Goal: Transaction & Acquisition: Book appointment/travel/reservation

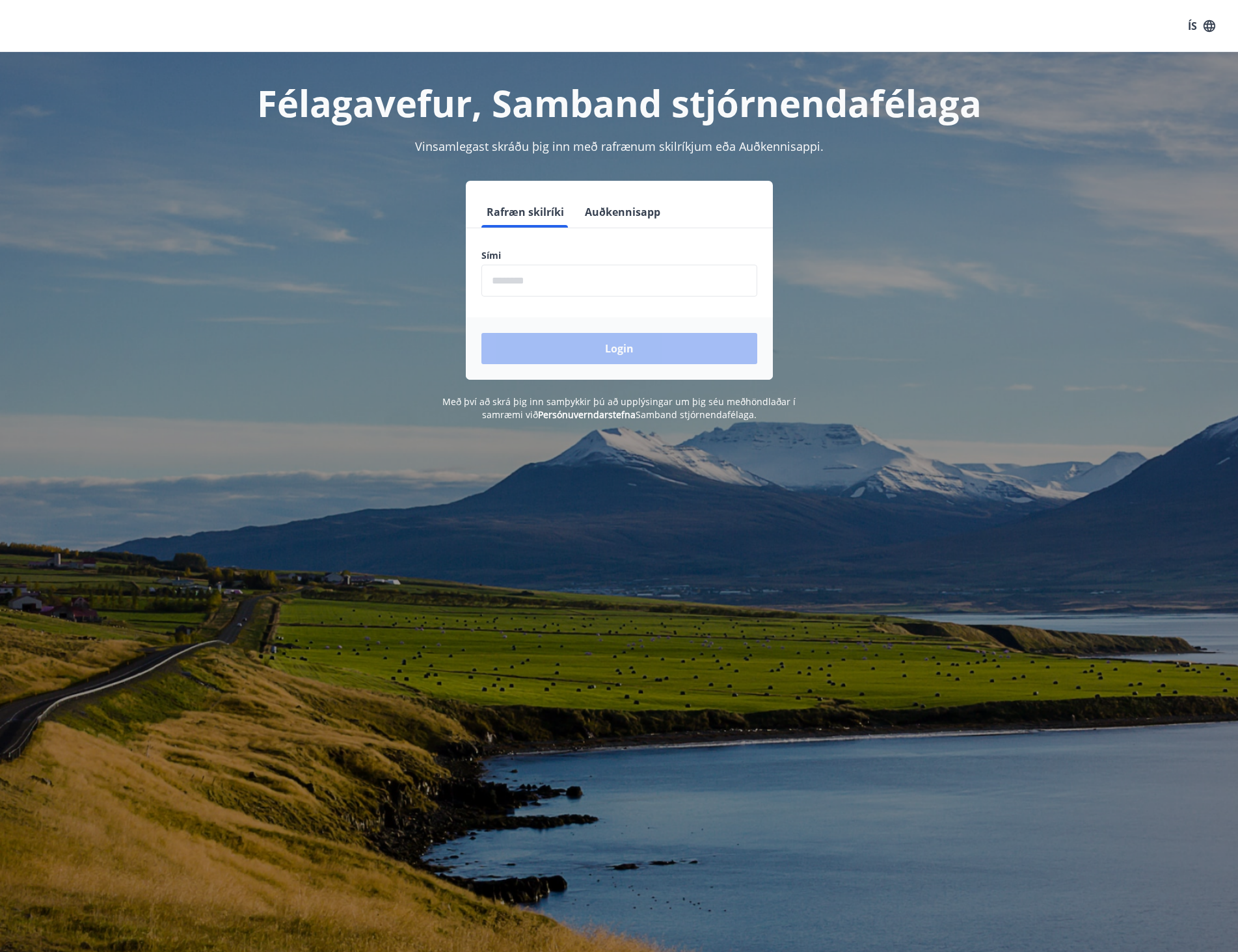
click at [643, 278] on input "phone" at bounding box center [619, 281] width 276 height 32
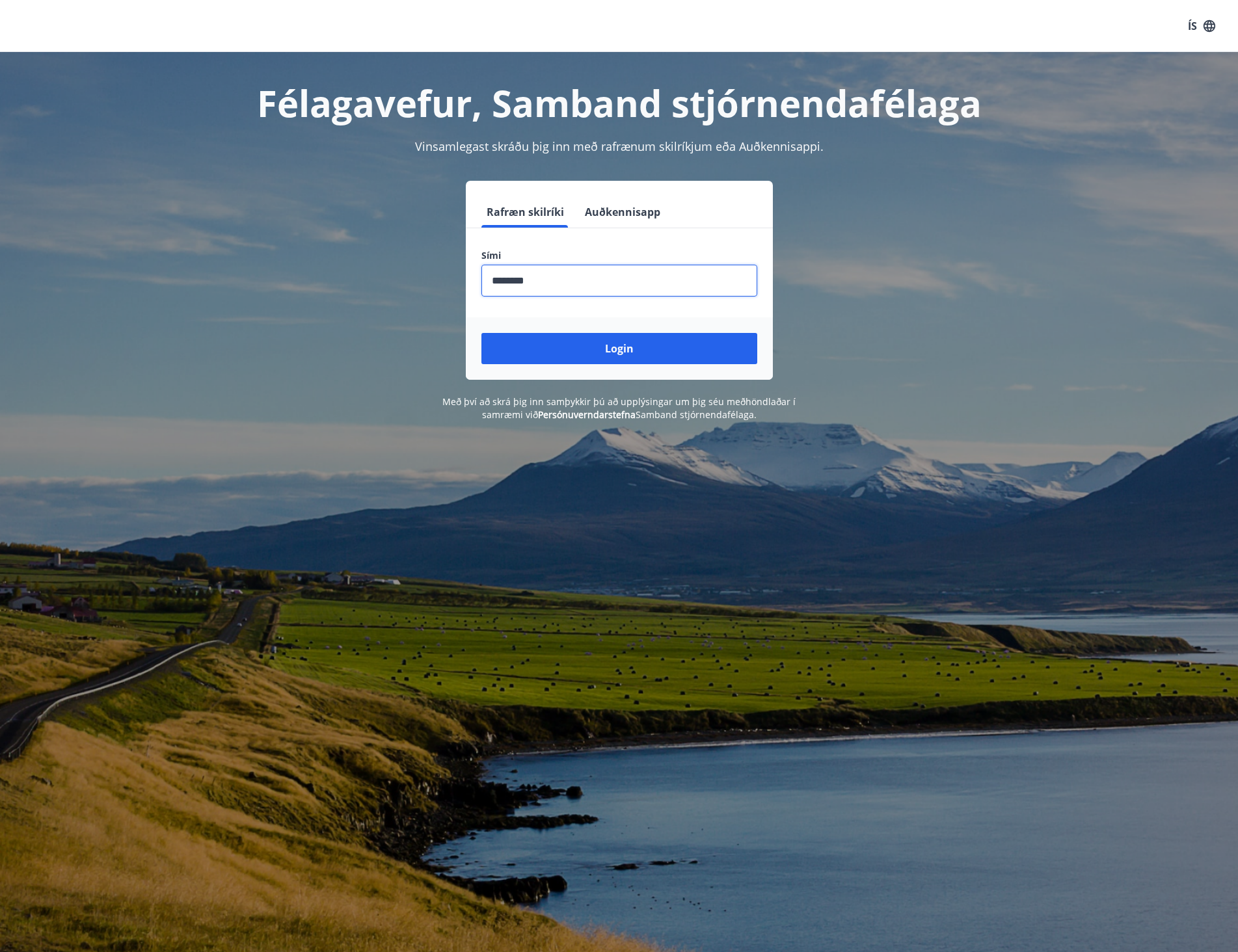
type input "********"
click at [481, 333] on button "Login" at bounding box center [619, 348] width 276 height 31
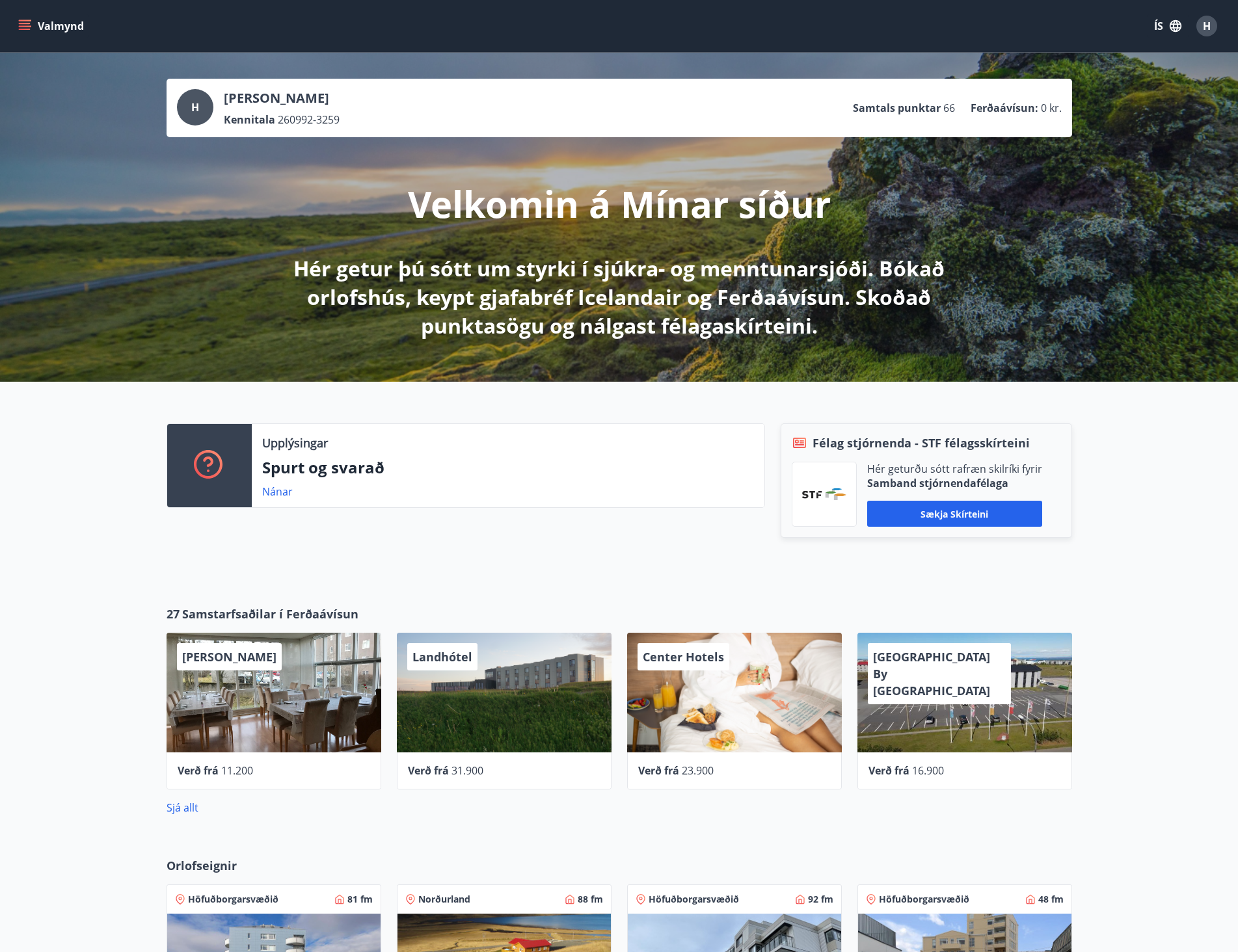
click at [17, 33] on button "Valmynd" at bounding box center [53, 26] width 74 height 23
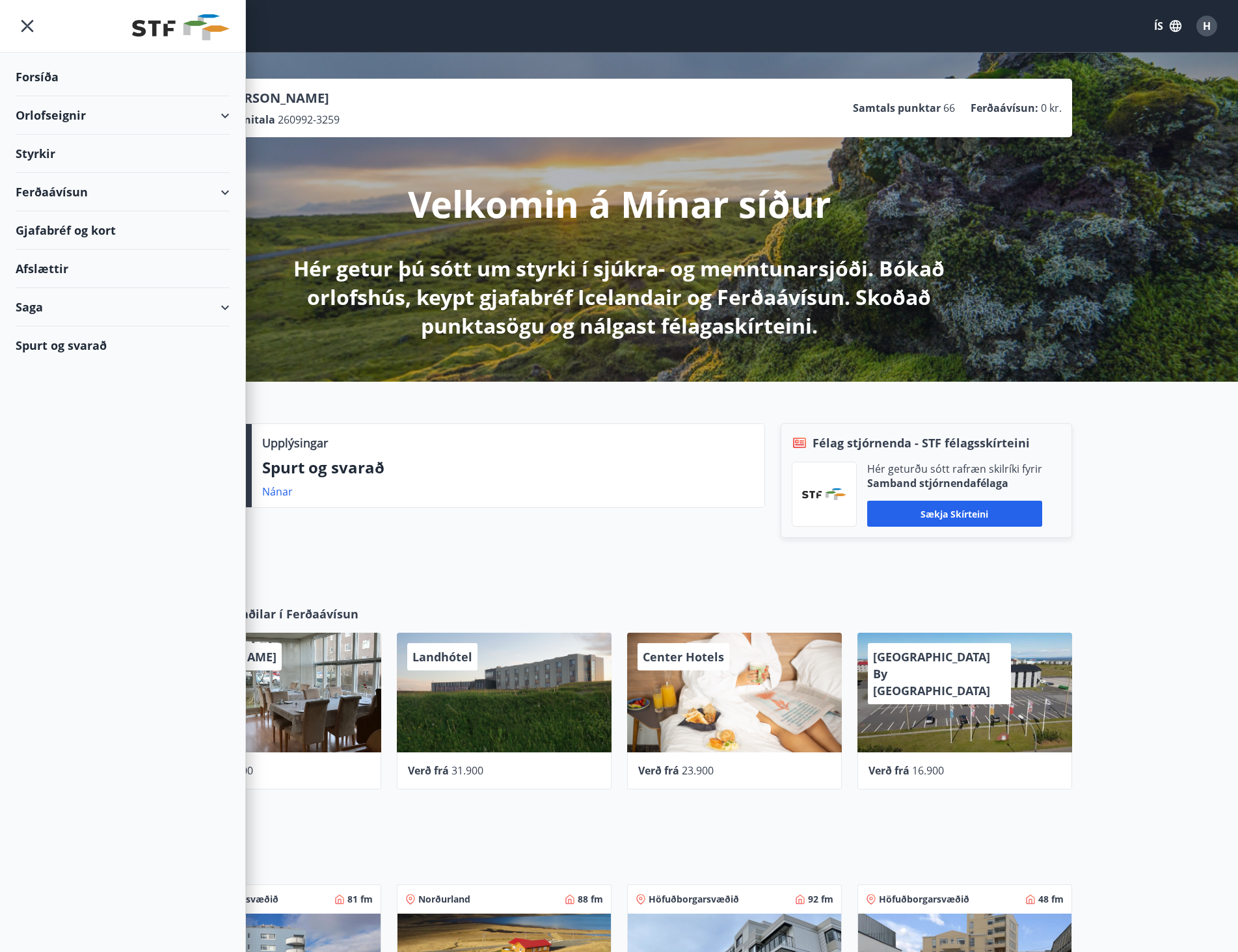
click at [220, 115] on div "Orlofseignir" at bounding box center [123, 115] width 214 height 38
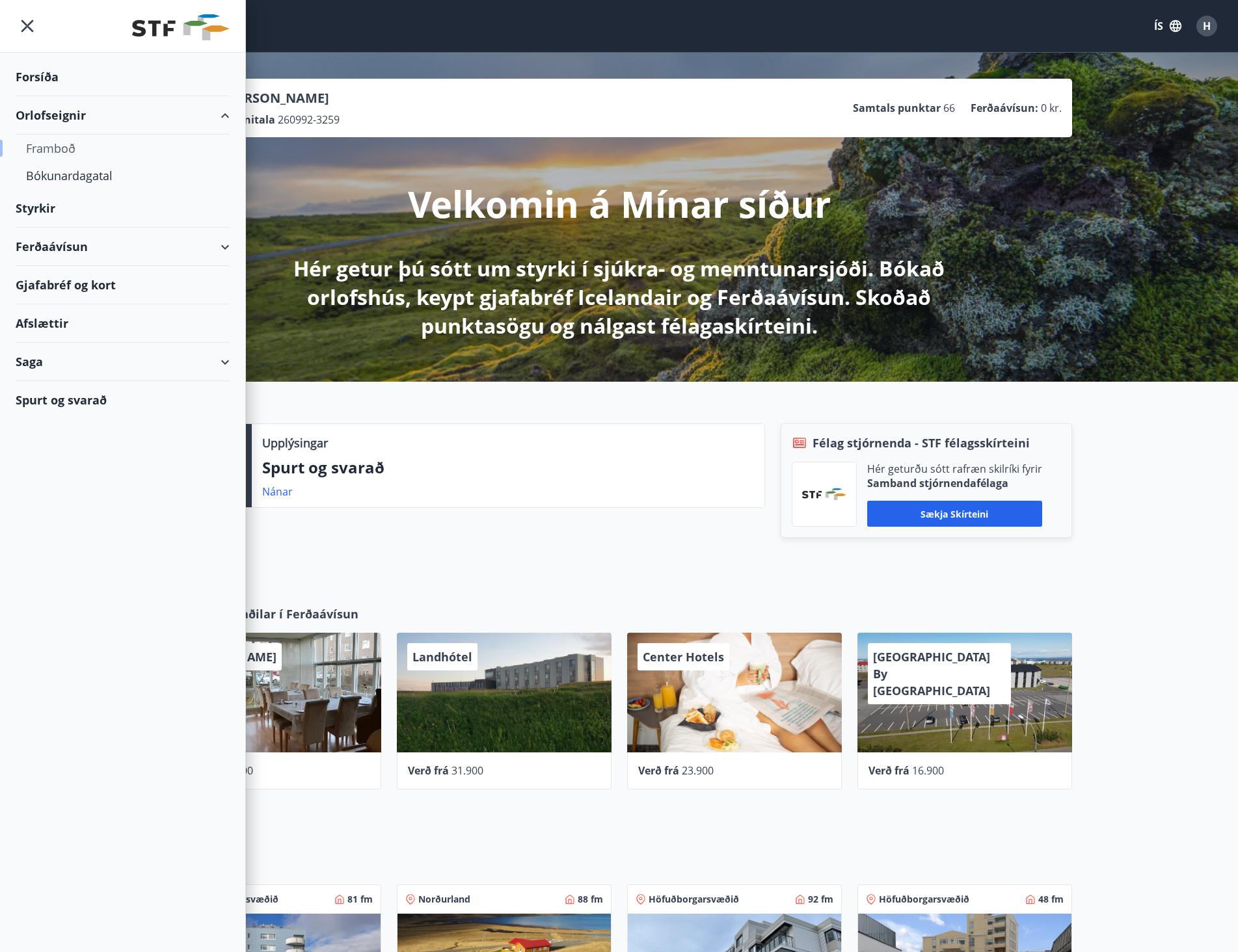
click at [63, 153] on div "Framboð" at bounding box center [122, 148] width 193 height 27
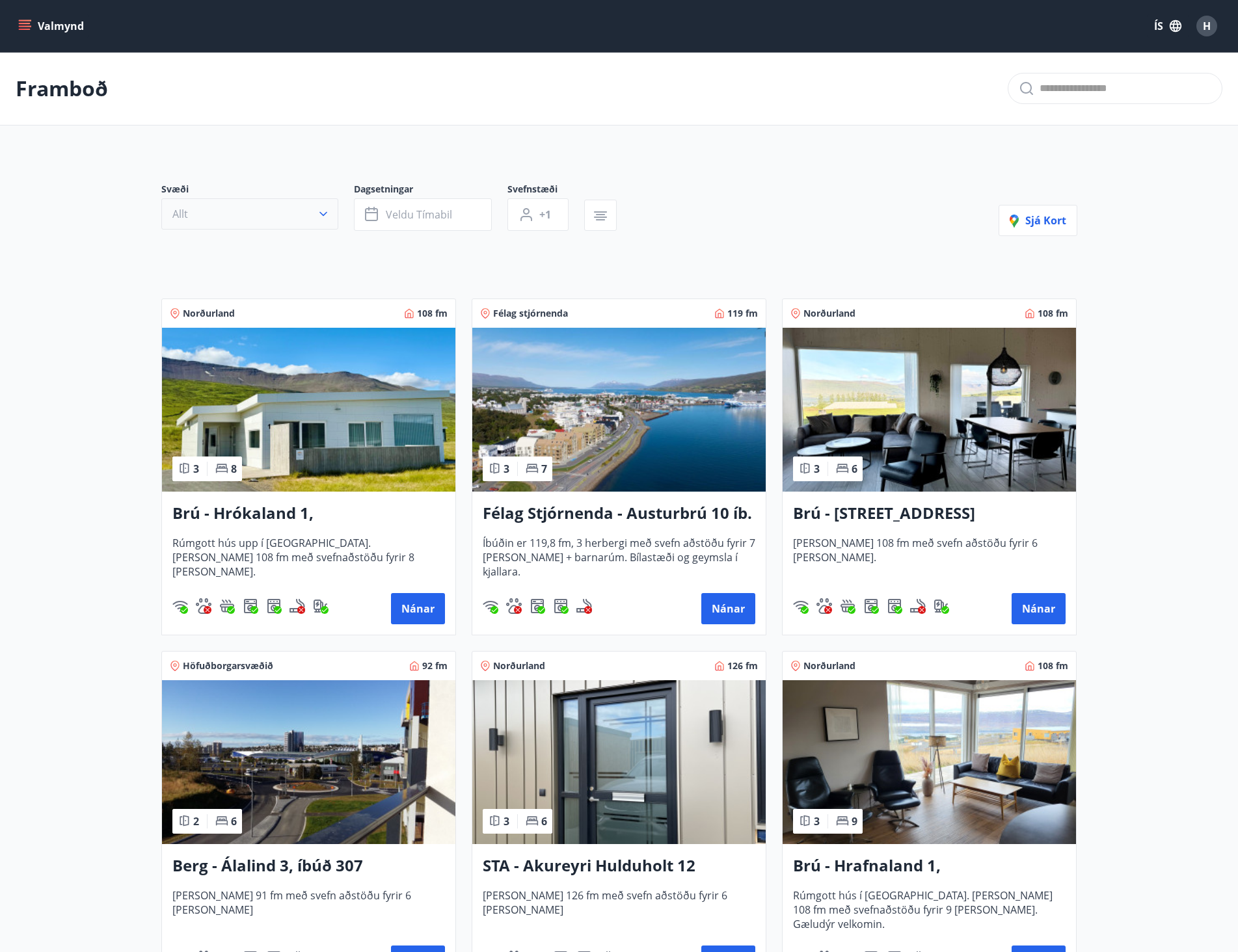
click at [265, 222] on button "Allt" at bounding box center [250, 213] width 177 height 31
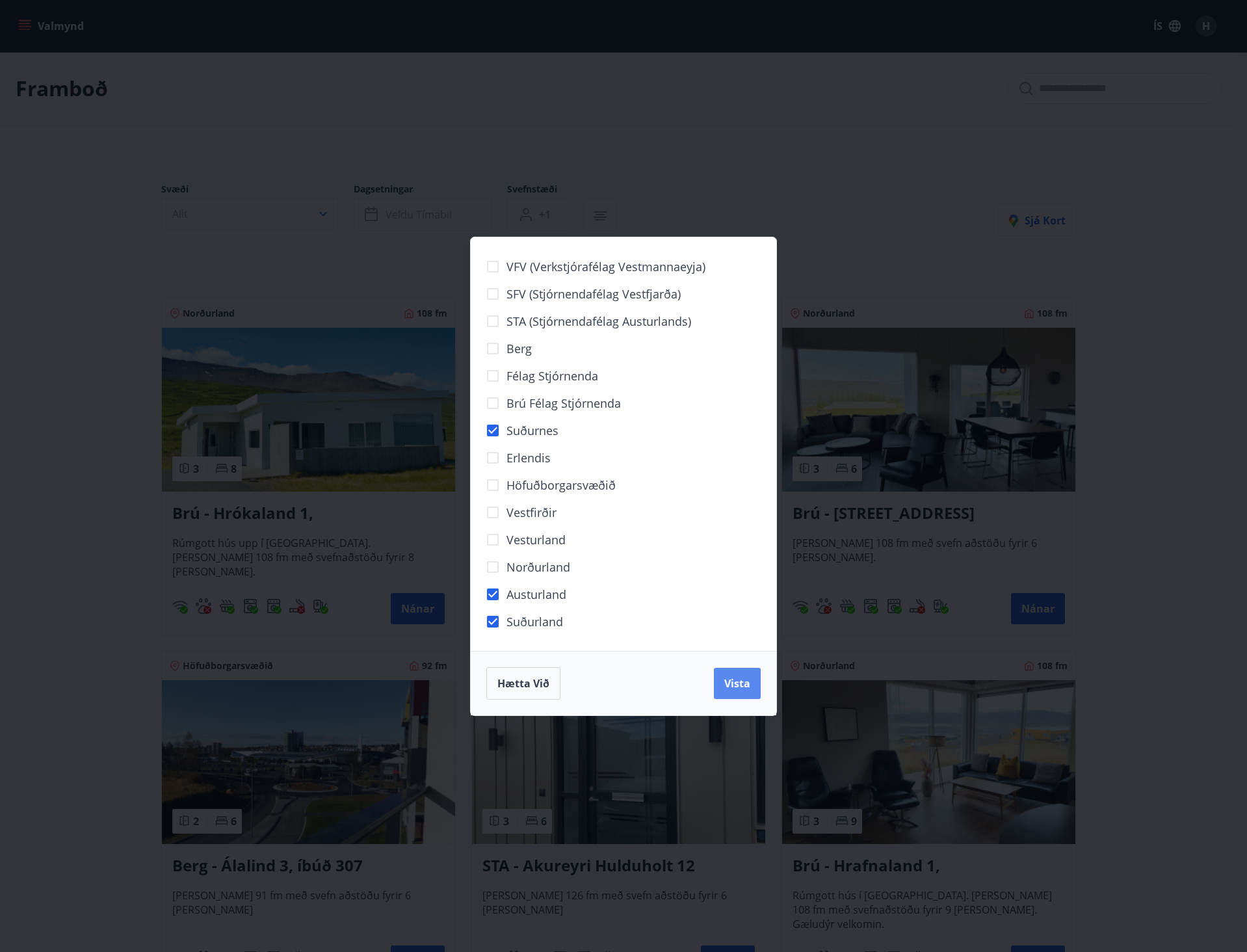
click at [745, 685] on span "Vista" at bounding box center [738, 684] width 26 height 14
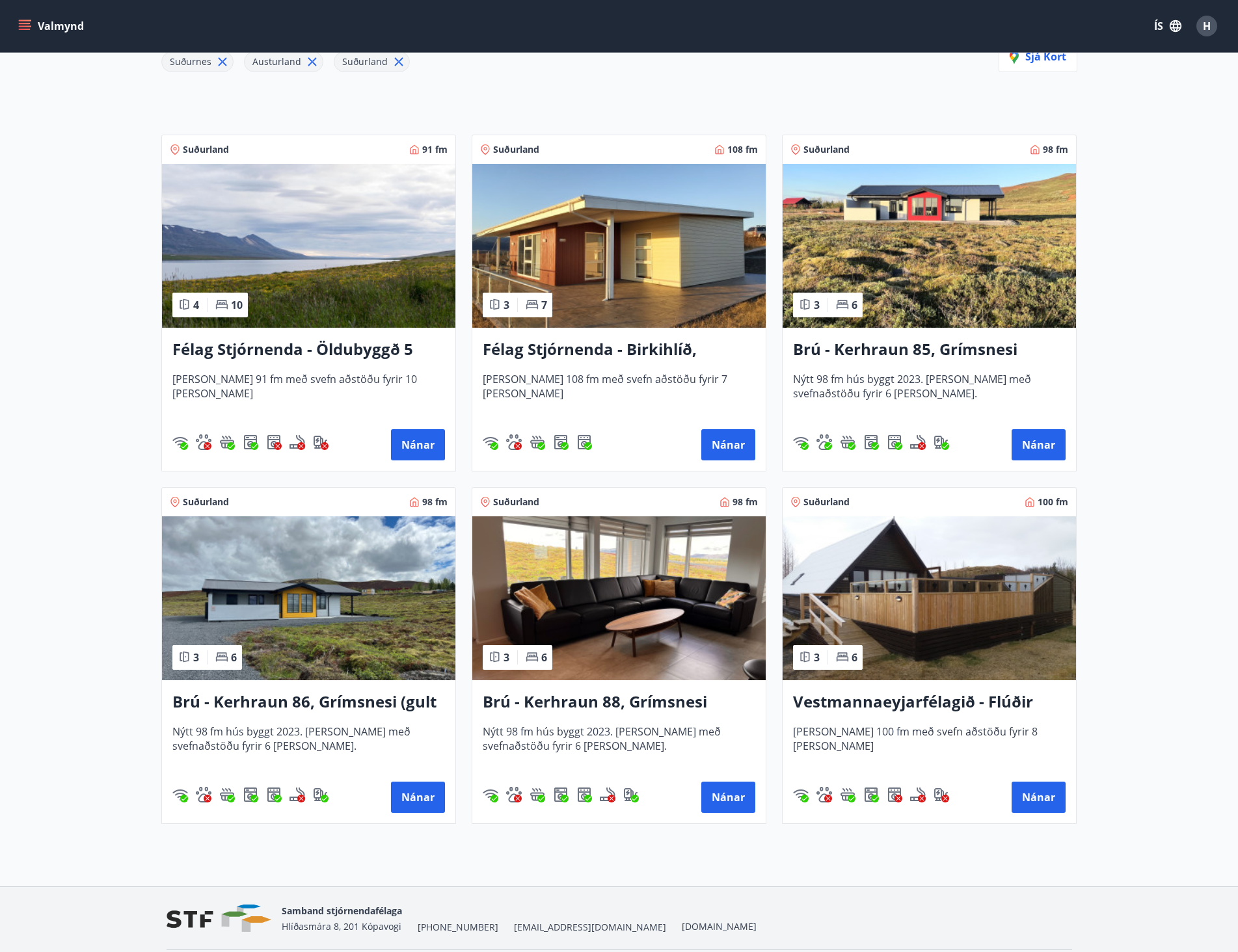
scroll to position [239, 0]
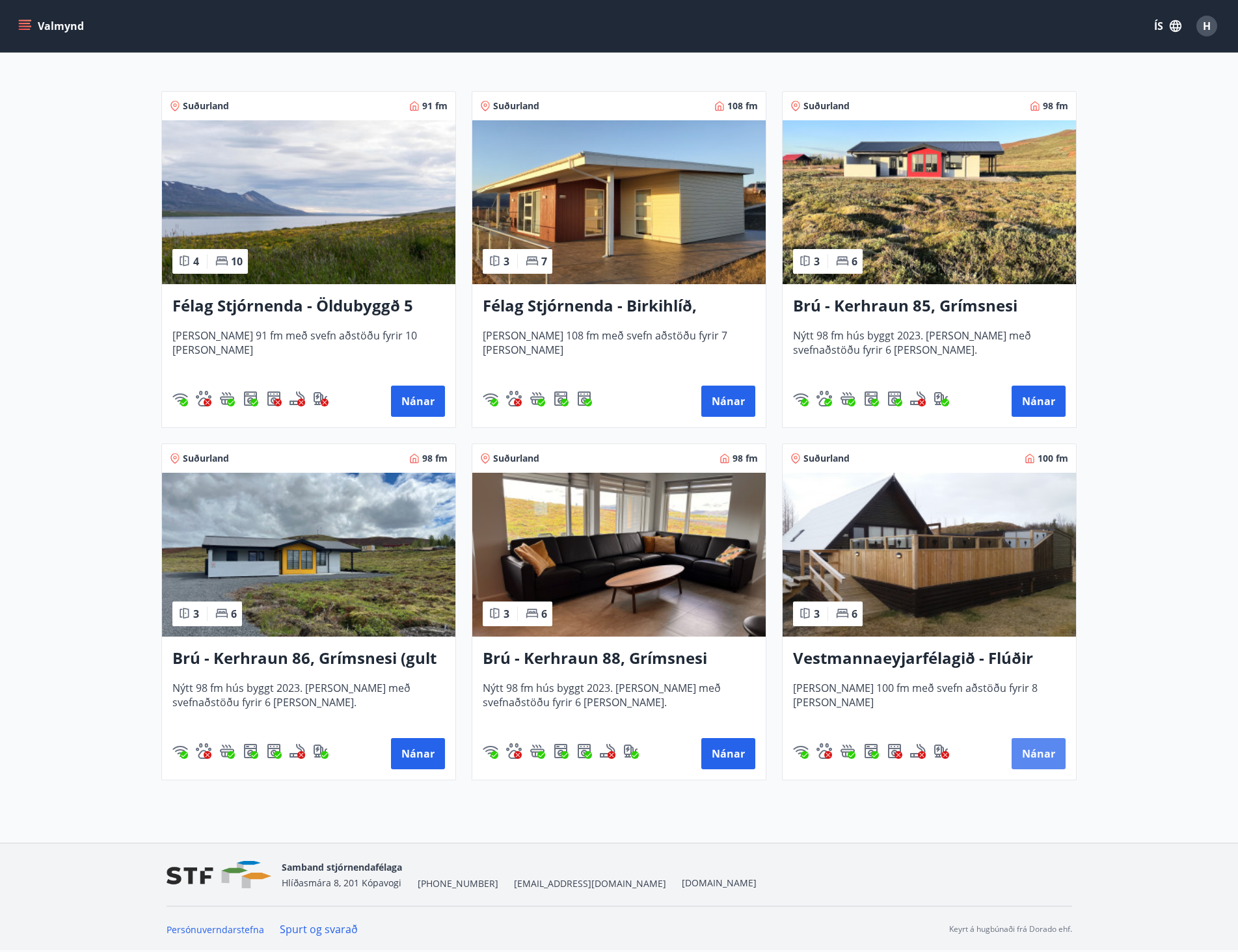
click at [1036, 752] on button "Nánar" at bounding box center [1038, 753] width 54 height 31
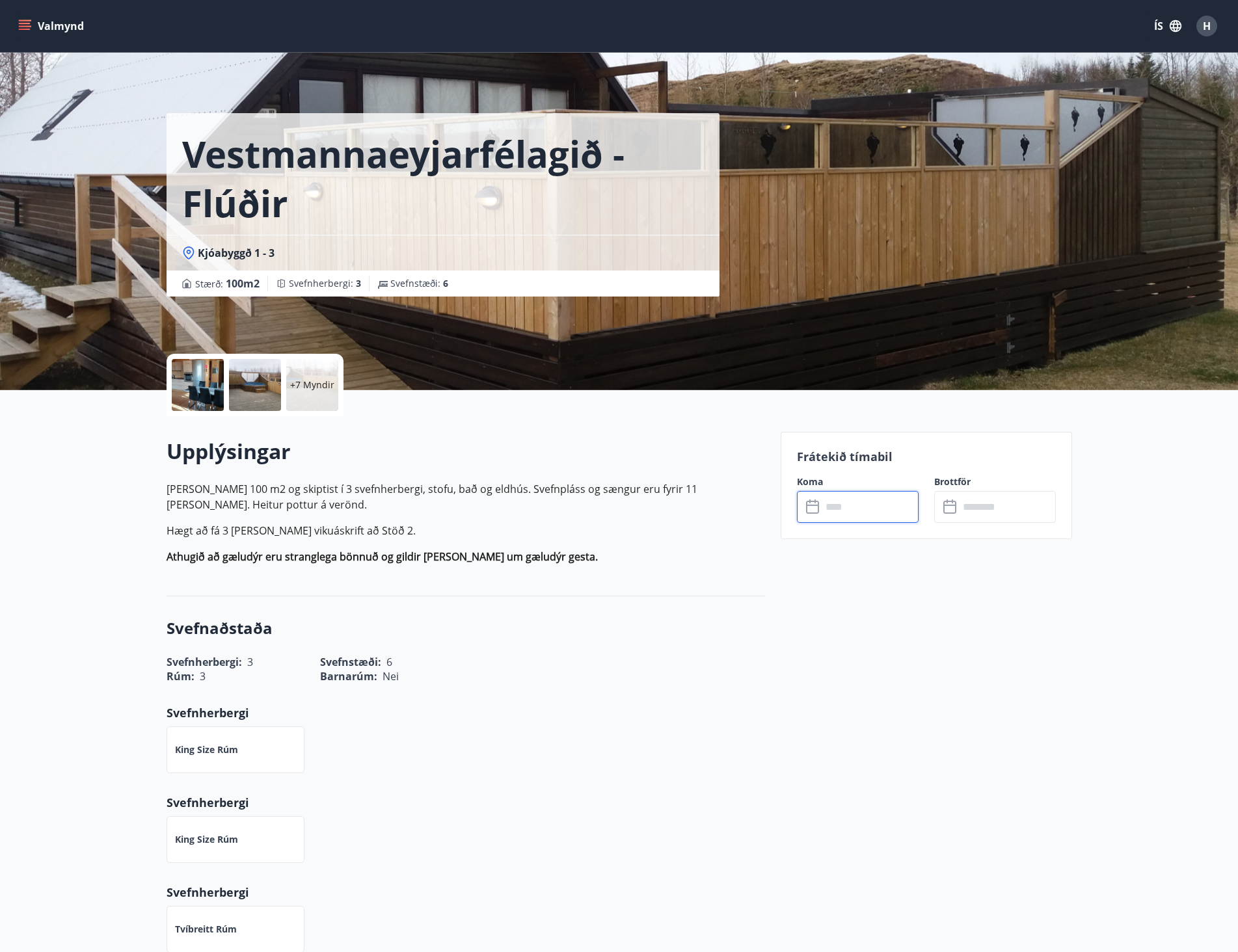
click at [861, 499] on input "text" at bounding box center [870, 507] width 97 height 32
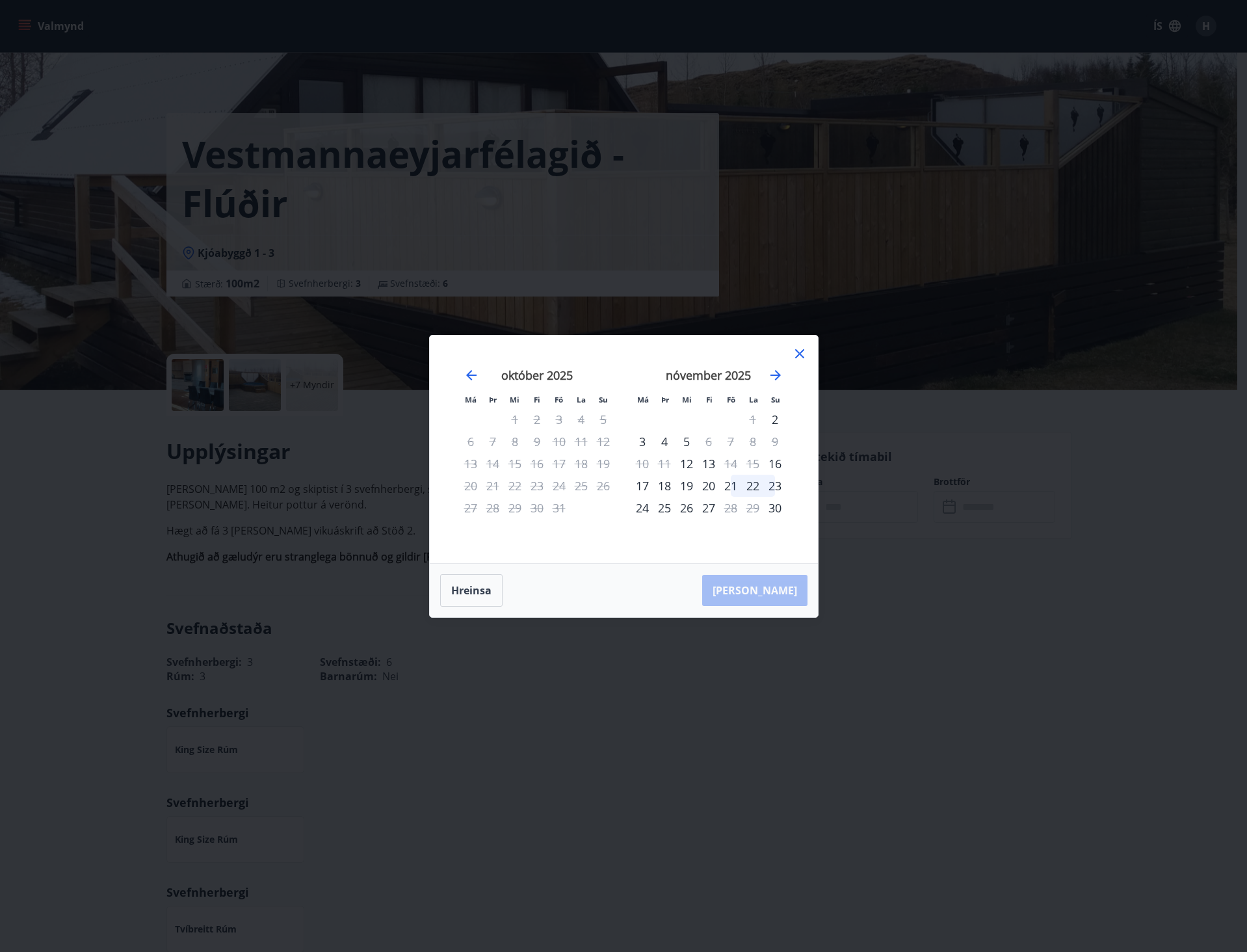
click at [728, 484] on div "21" at bounding box center [731, 485] width 22 height 22
click at [774, 485] on div "23" at bounding box center [775, 485] width 22 height 22
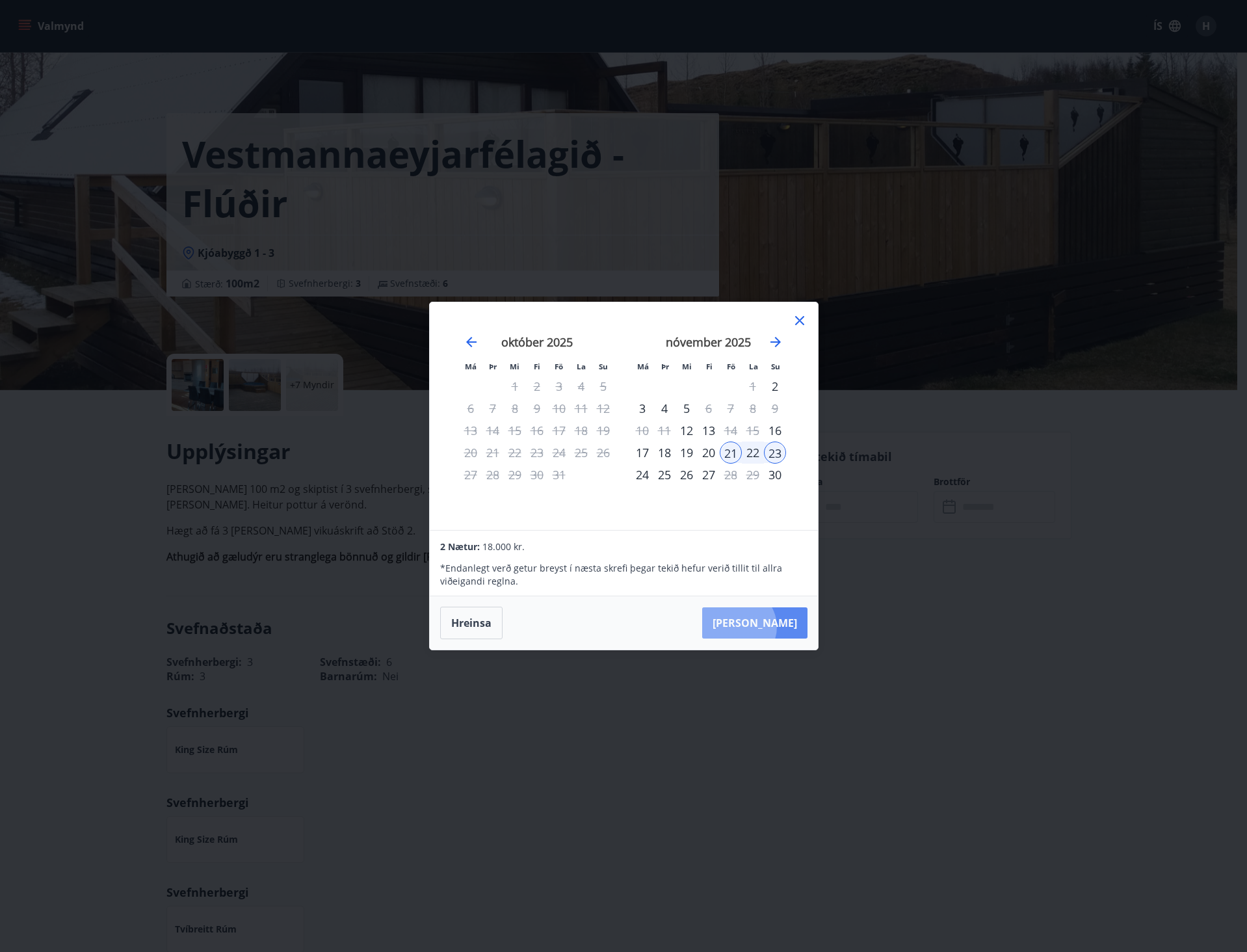
click at [778, 627] on button "[PERSON_NAME]" at bounding box center [755, 623] width 106 height 31
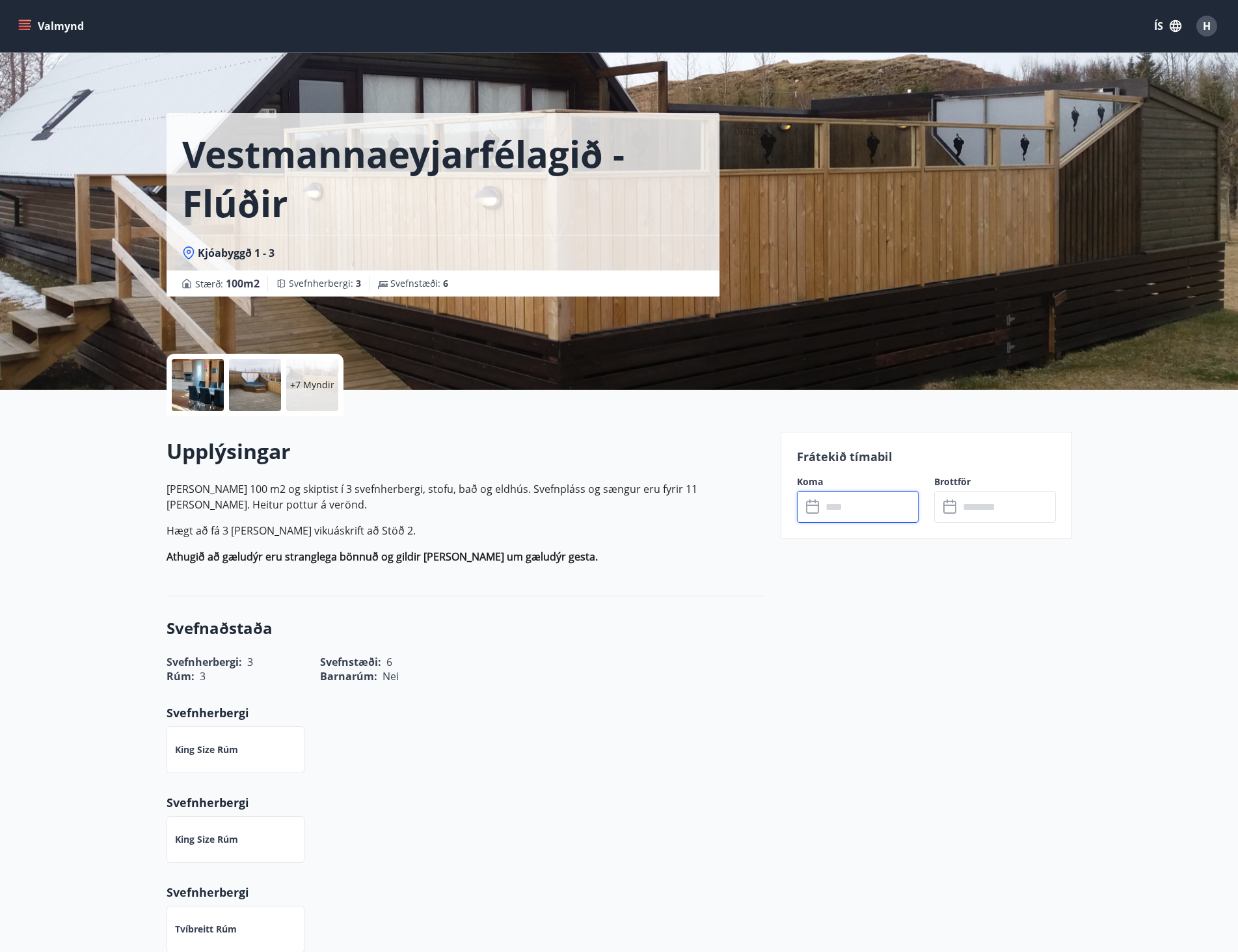
type input "******"
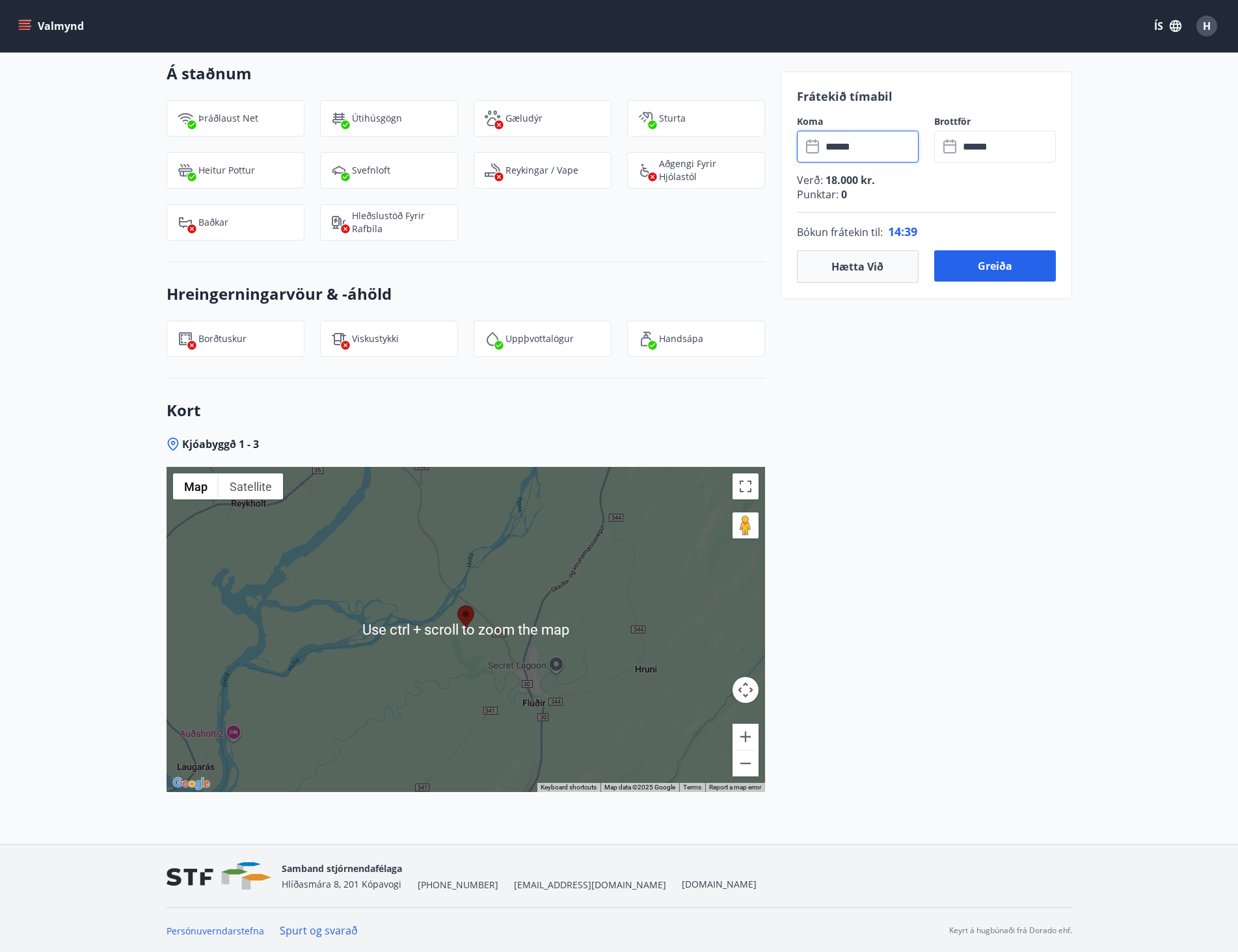
scroll to position [1434, 0]
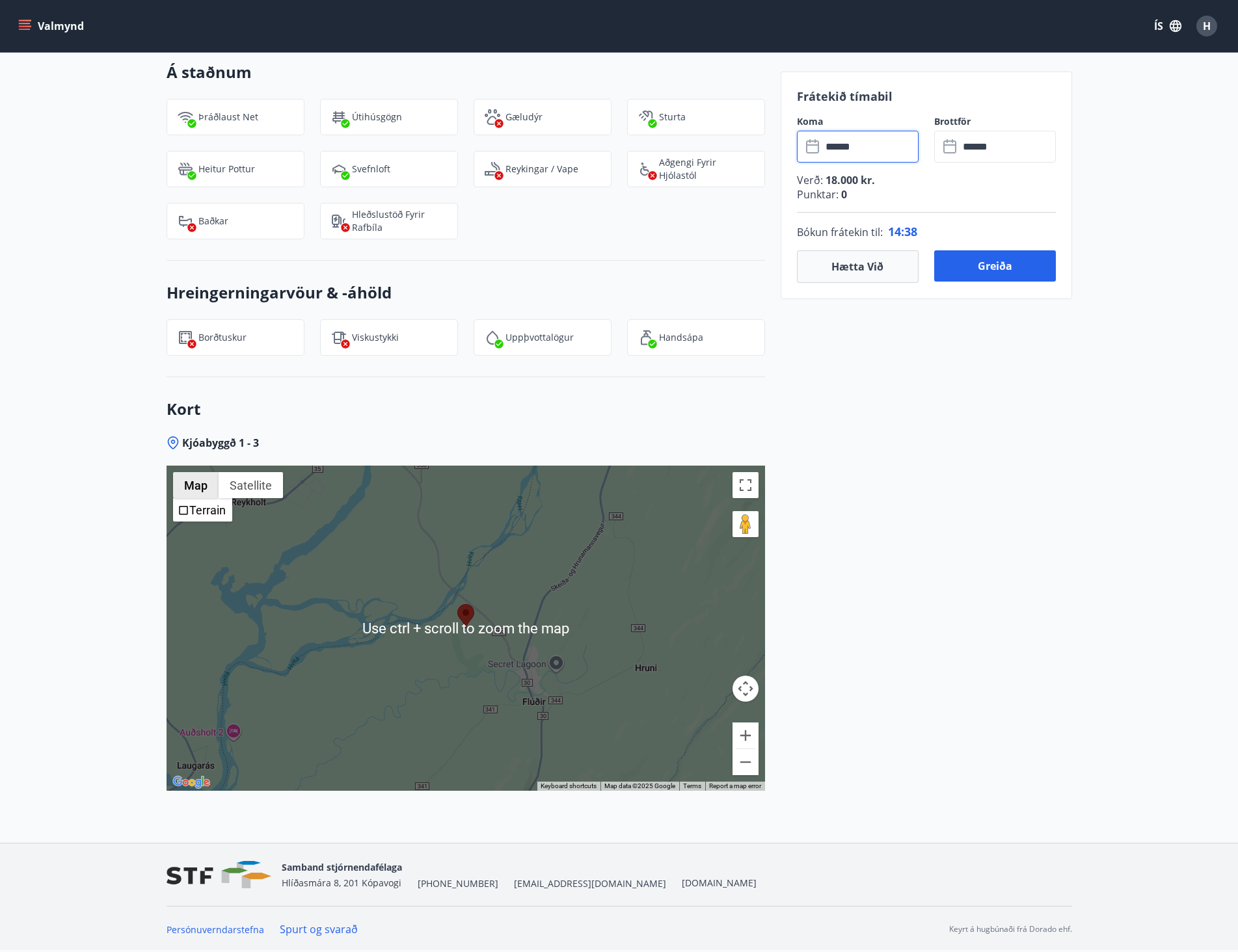
click at [201, 485] on button "Map" at bounding box center [195, 485] width 46 height 26
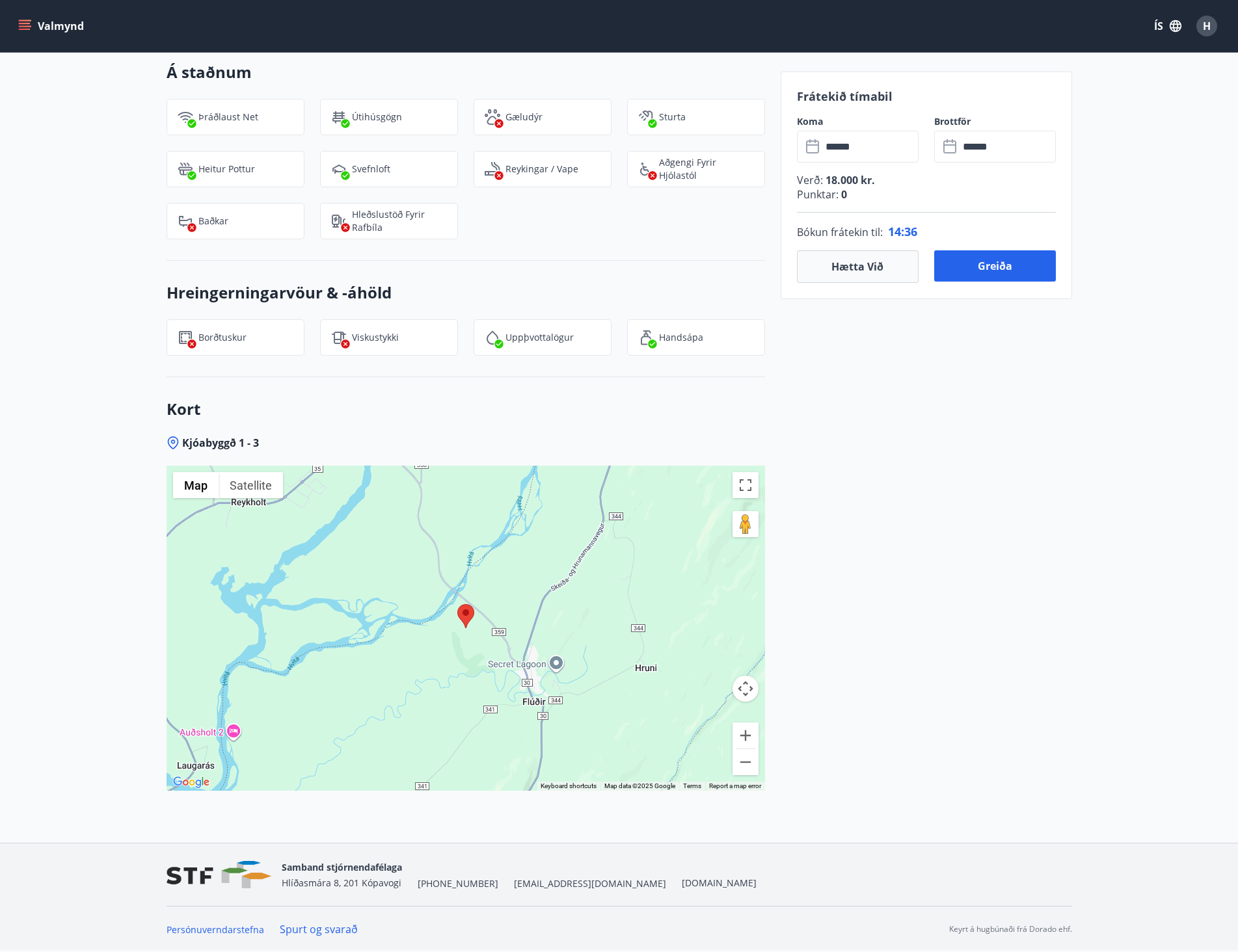
click at [501, 626] on div at bounding box center [465, 629] width 598 height 326
click at [737, 691] on button "Map camera controls" at bounding box center [745, 689] width 26 height 26
click at [682, 721] on button "Move down" at bounding box center [680, 721] width 26 height 26
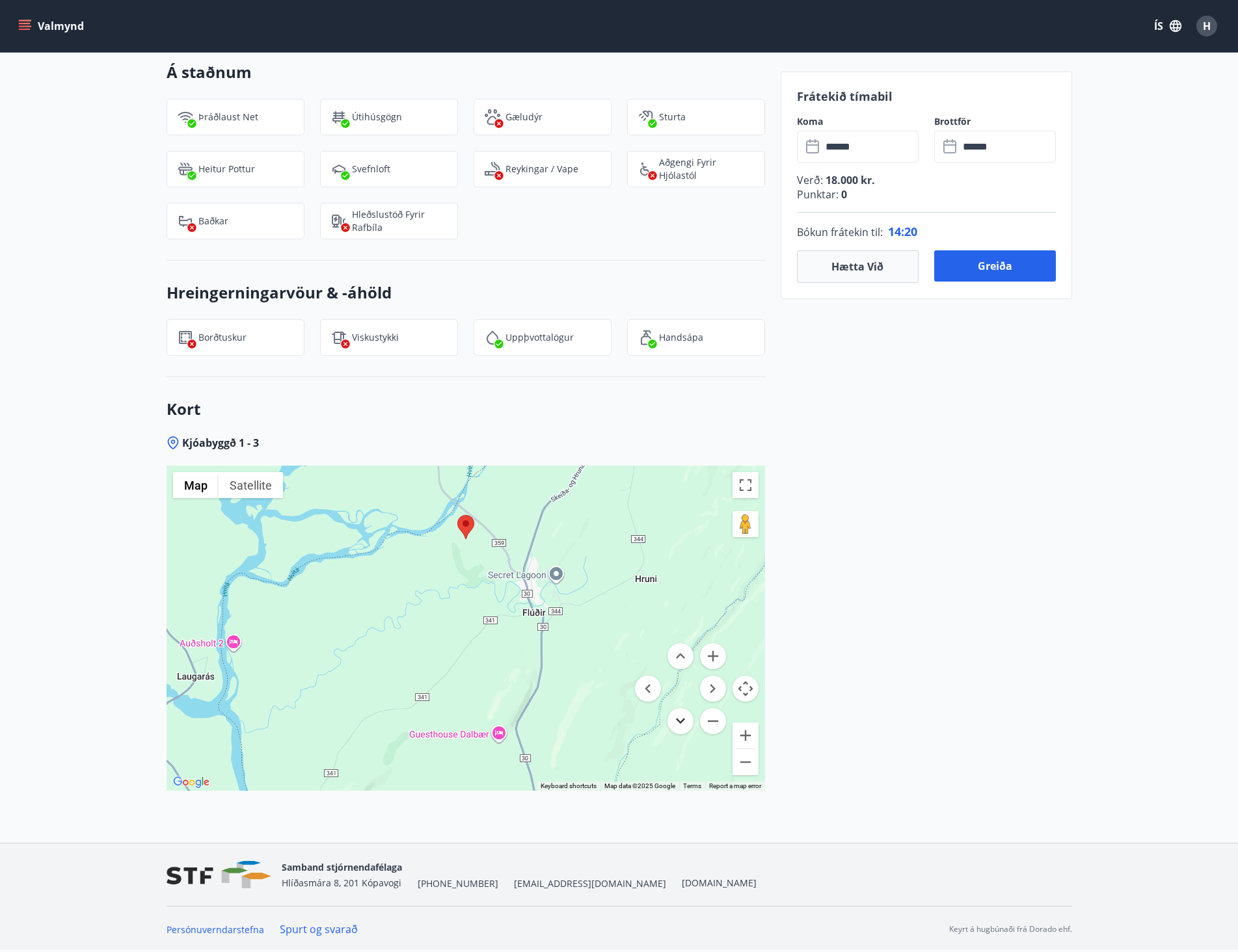
click at [682, 721] on button "Move down" at bounding box center [680, 721] width 26 height 26
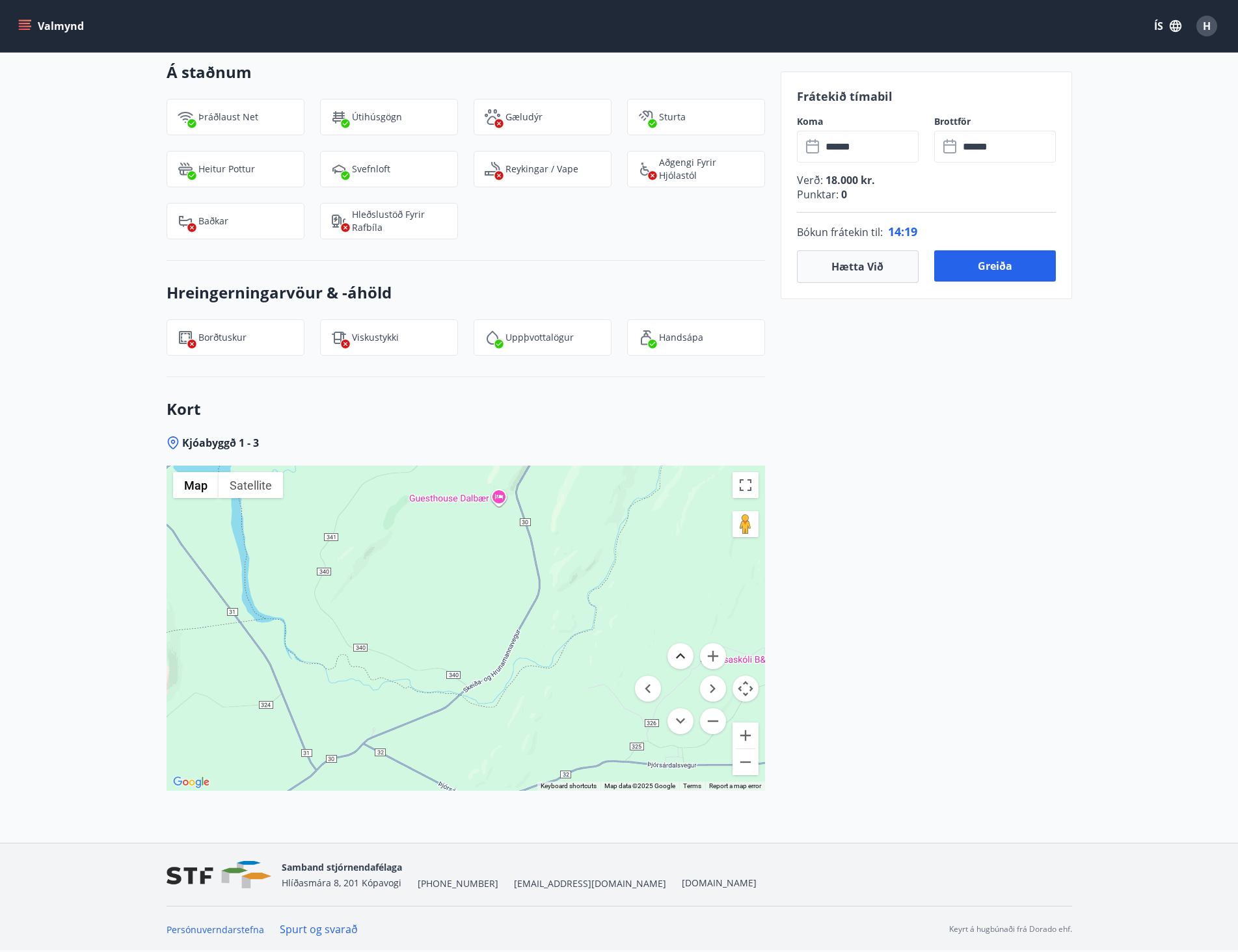
click at [684, 657] on button "Move up" at bounding box center [680, 656] width 26 height 26
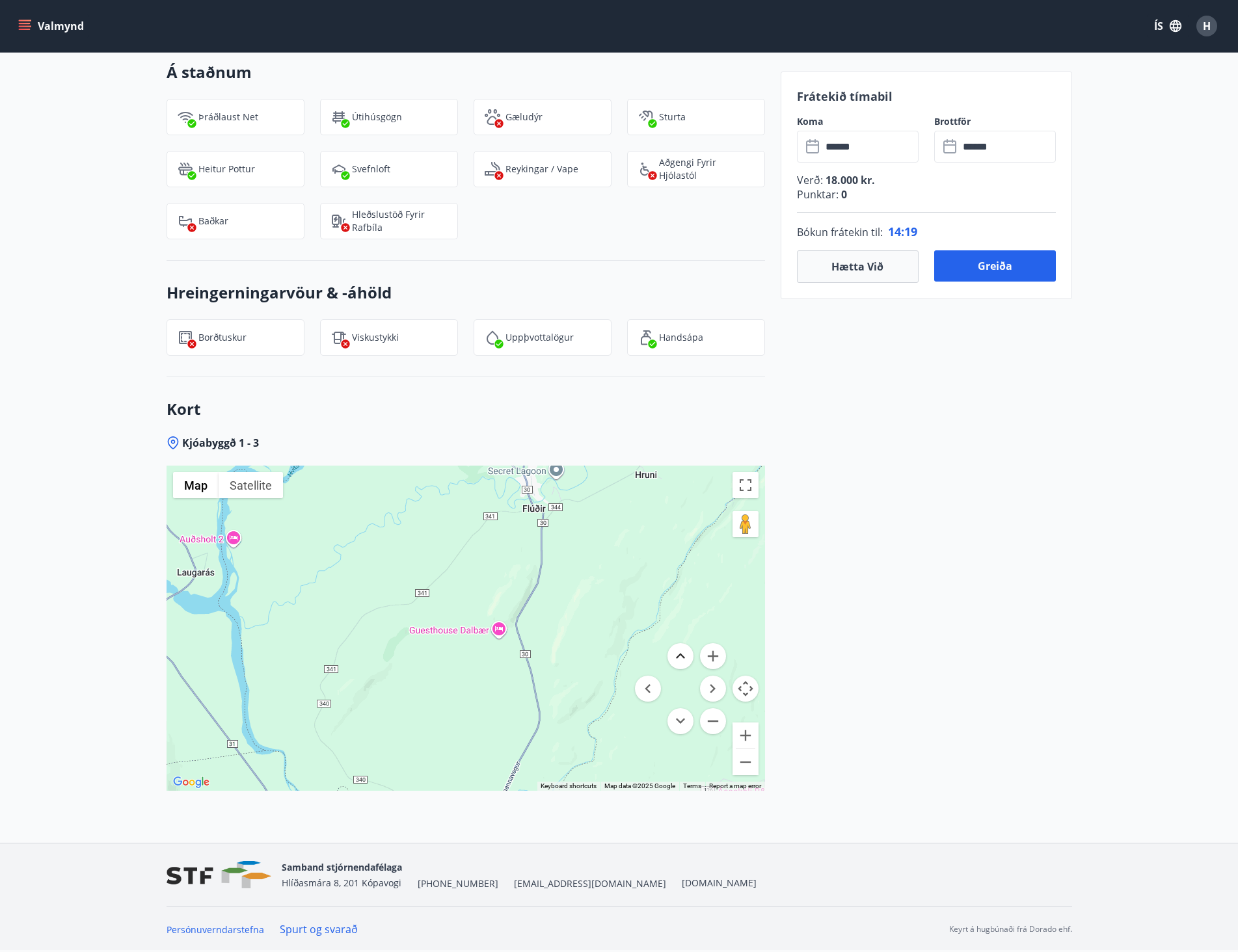
click at [682, 658] on button "Move up" at bounding box center [680, 656] width 26 height 26
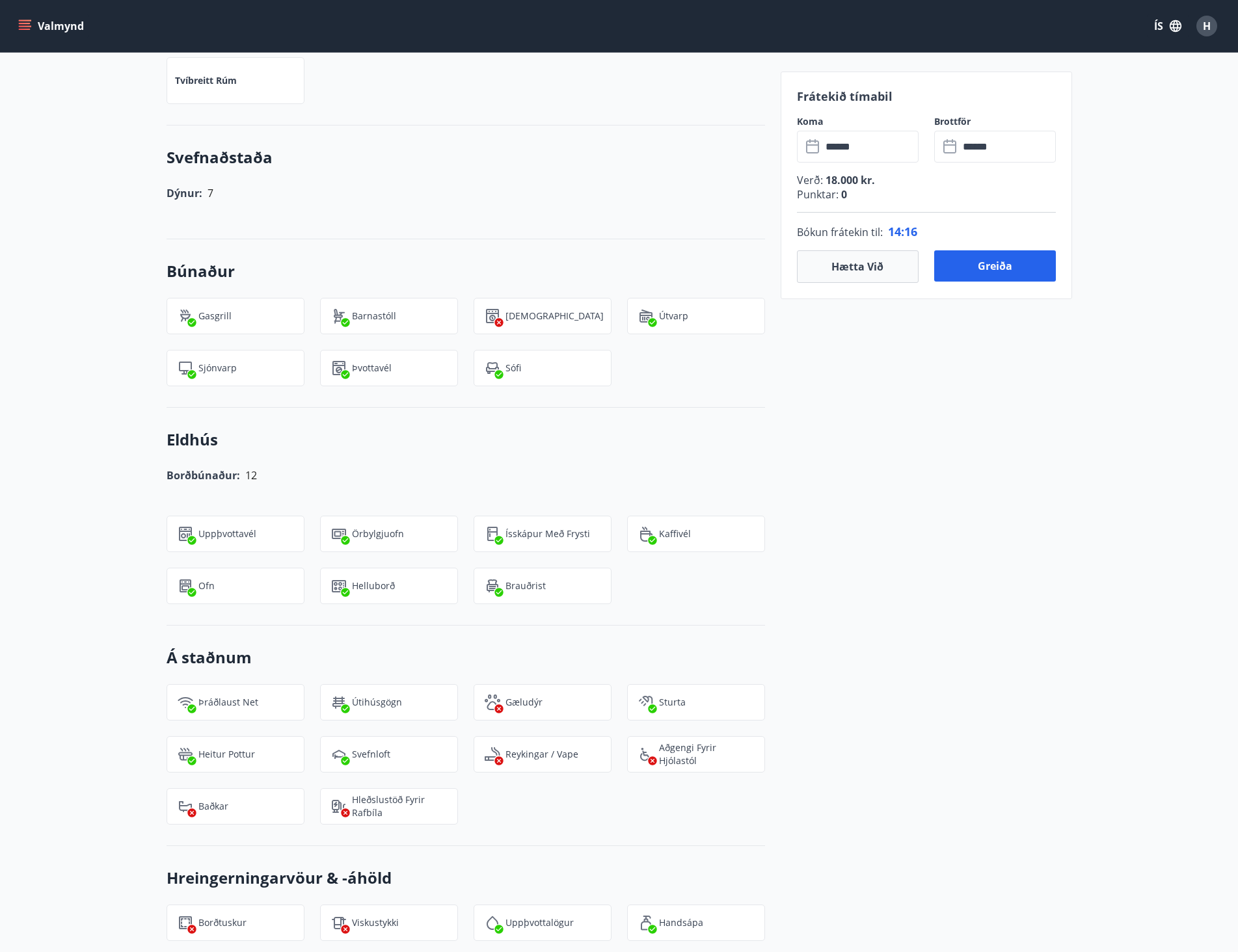
scroll to position [0, 0]
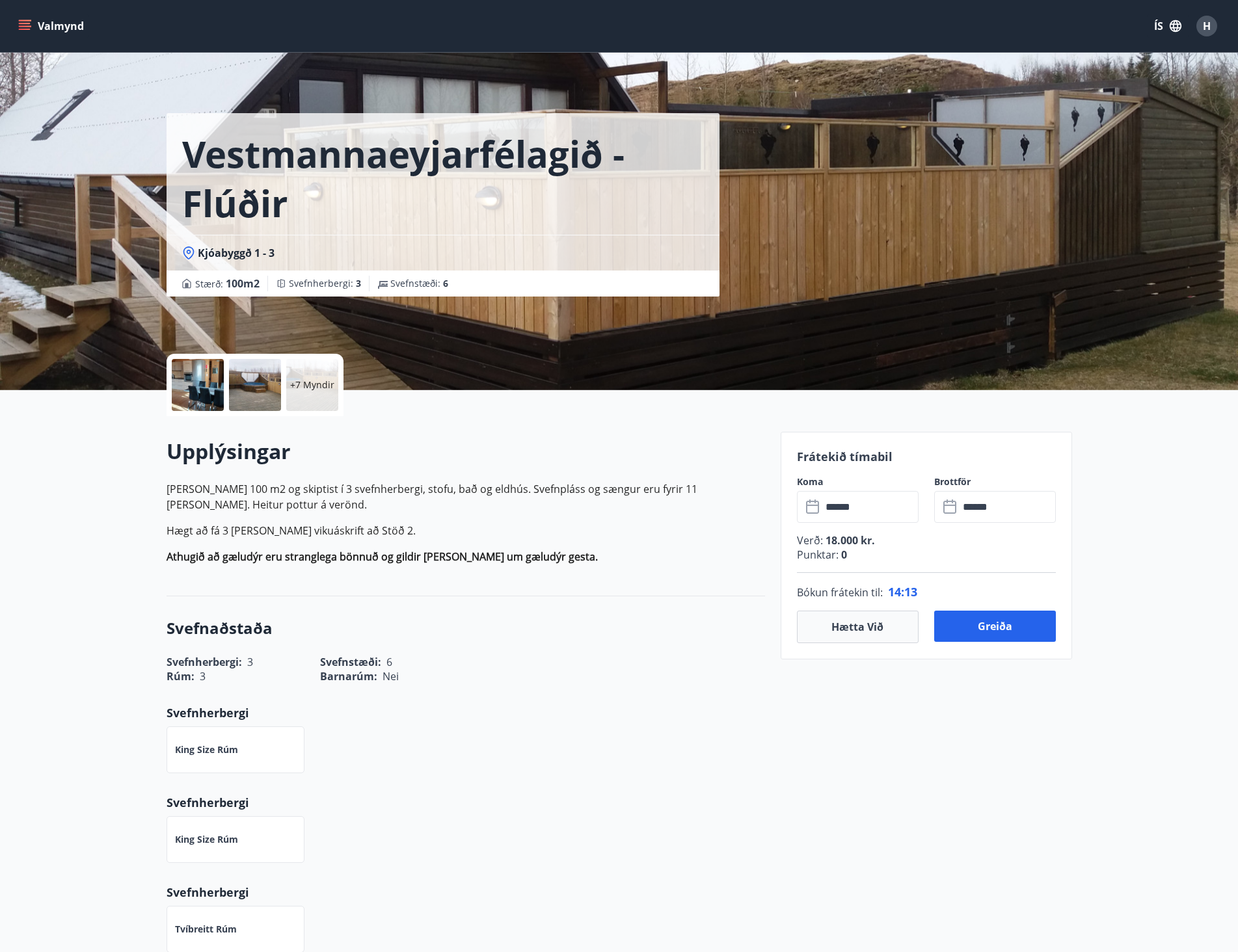
click at [241, 396] on div at bounding box center [255, 385] width 52 height 52
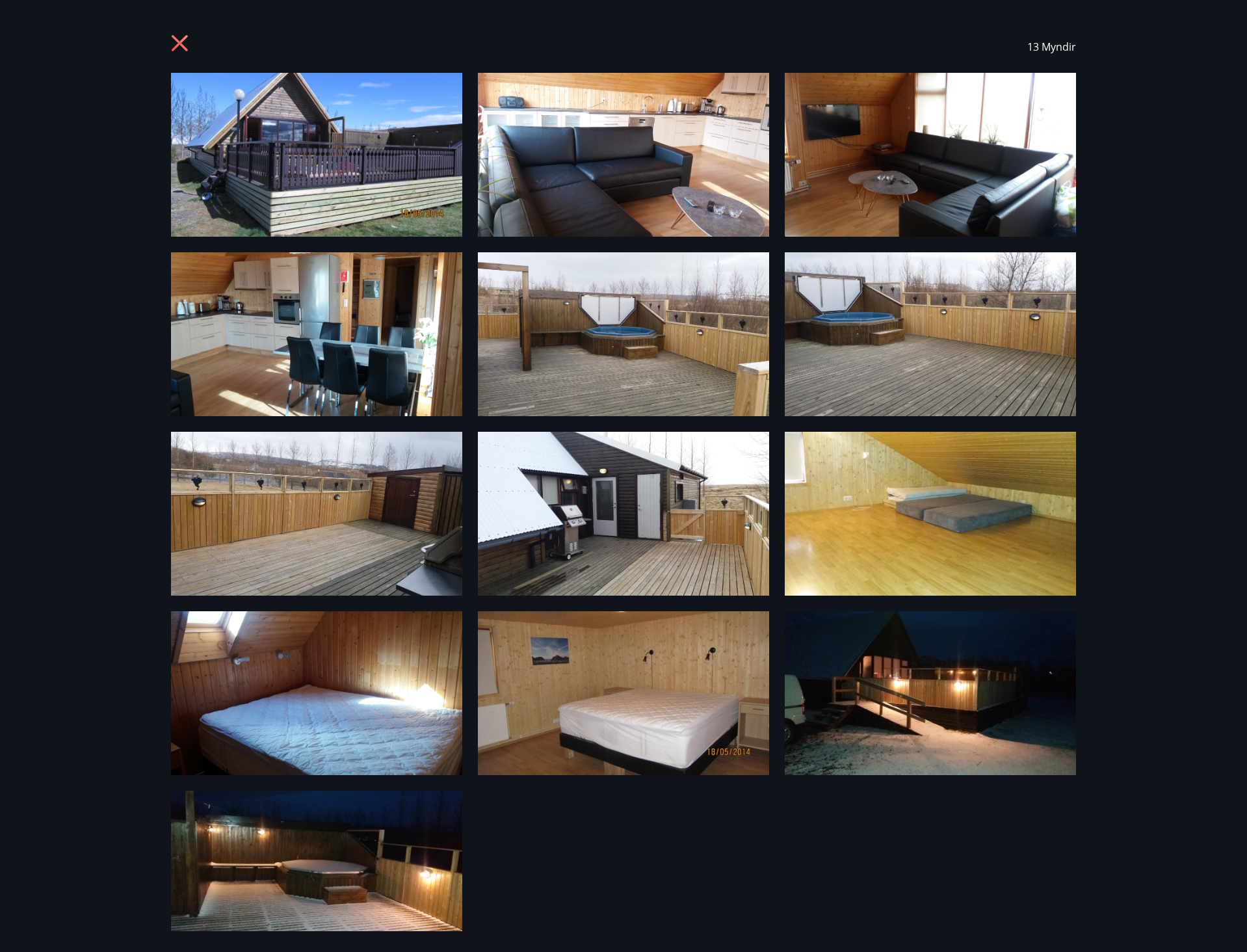
click at [182, 43] on icon at bounding box center [181, 45] width 21 height 21
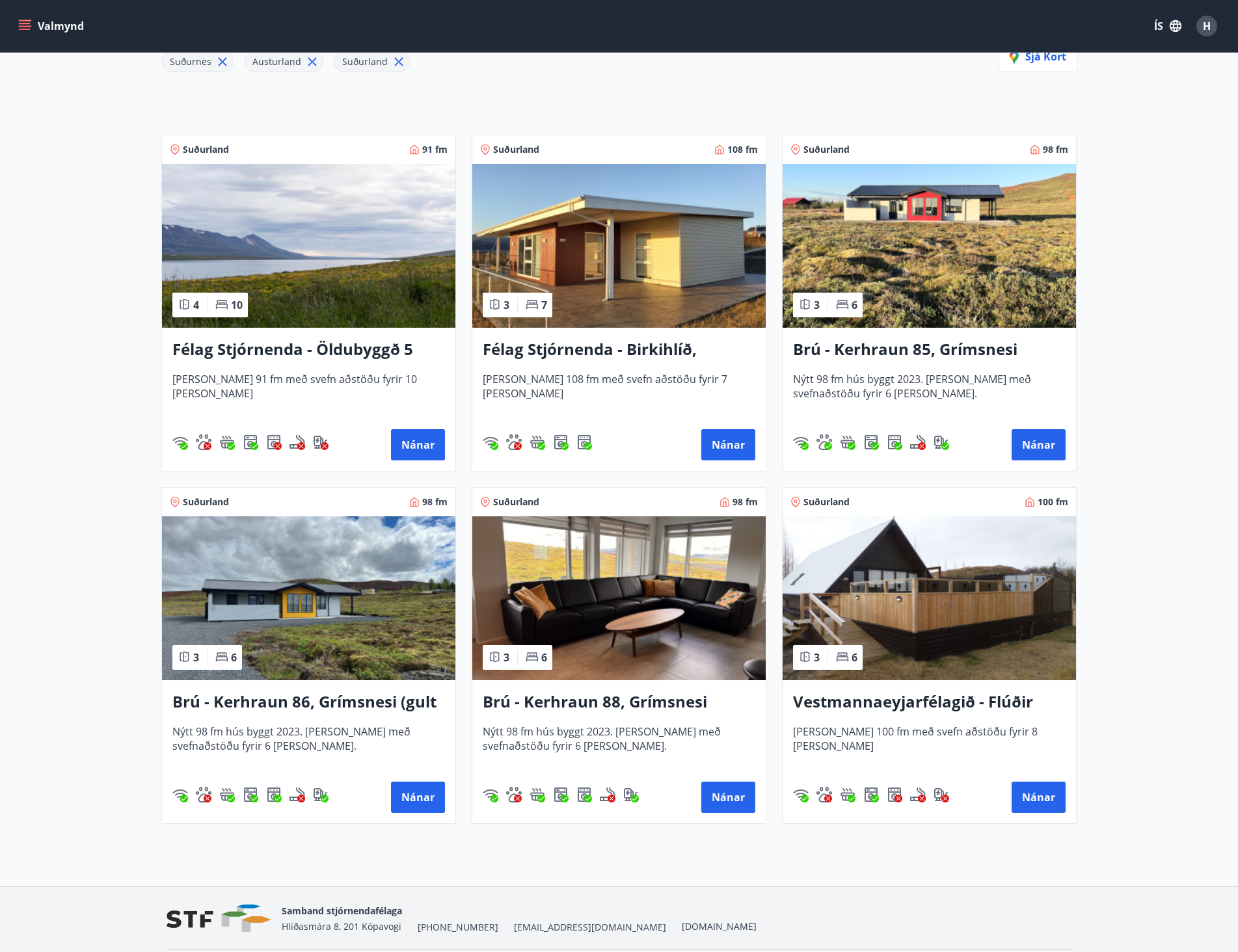
scroll to position [239, 0]
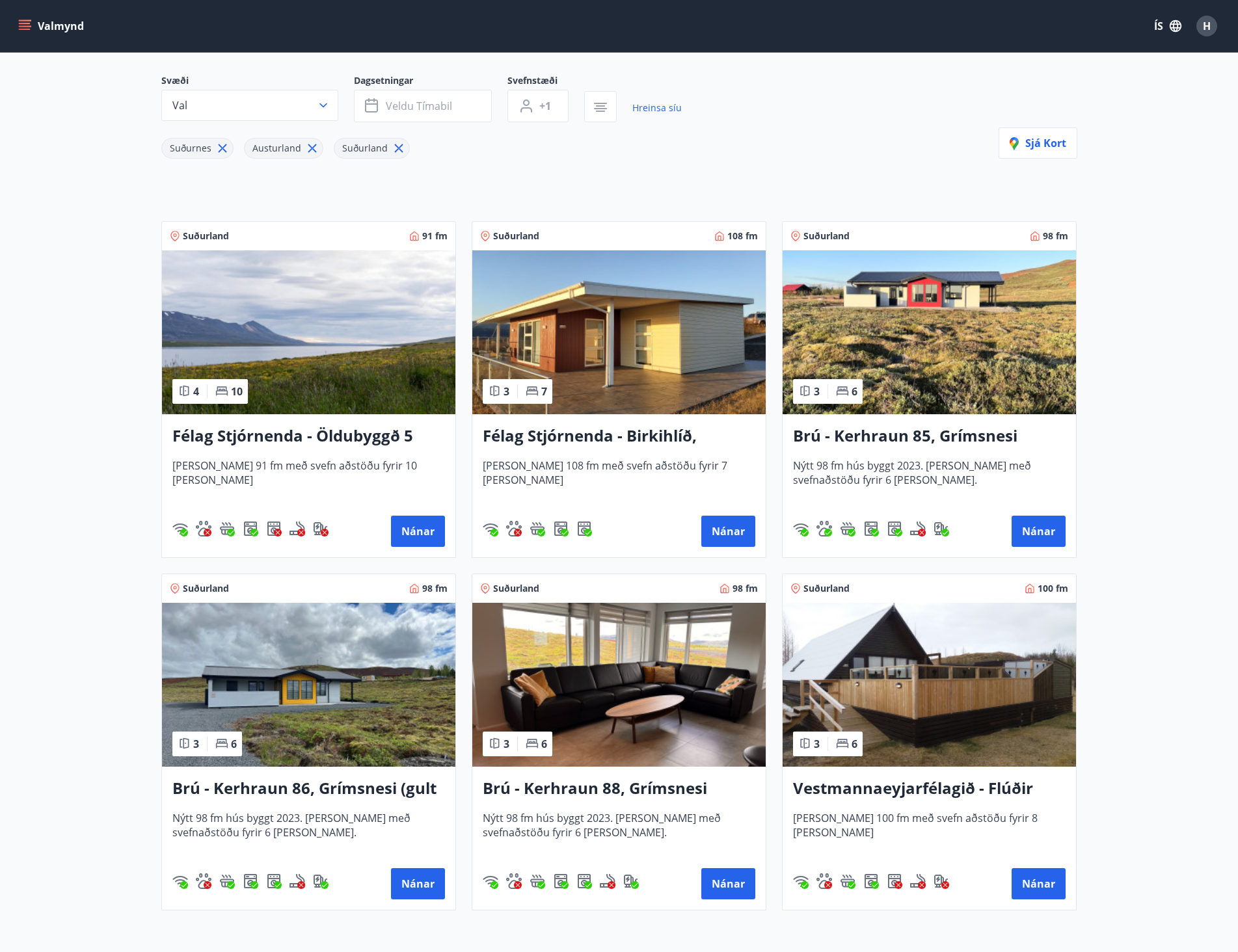
click at [996, 693] on img at bounding box center [929, 684] width 293 height 164
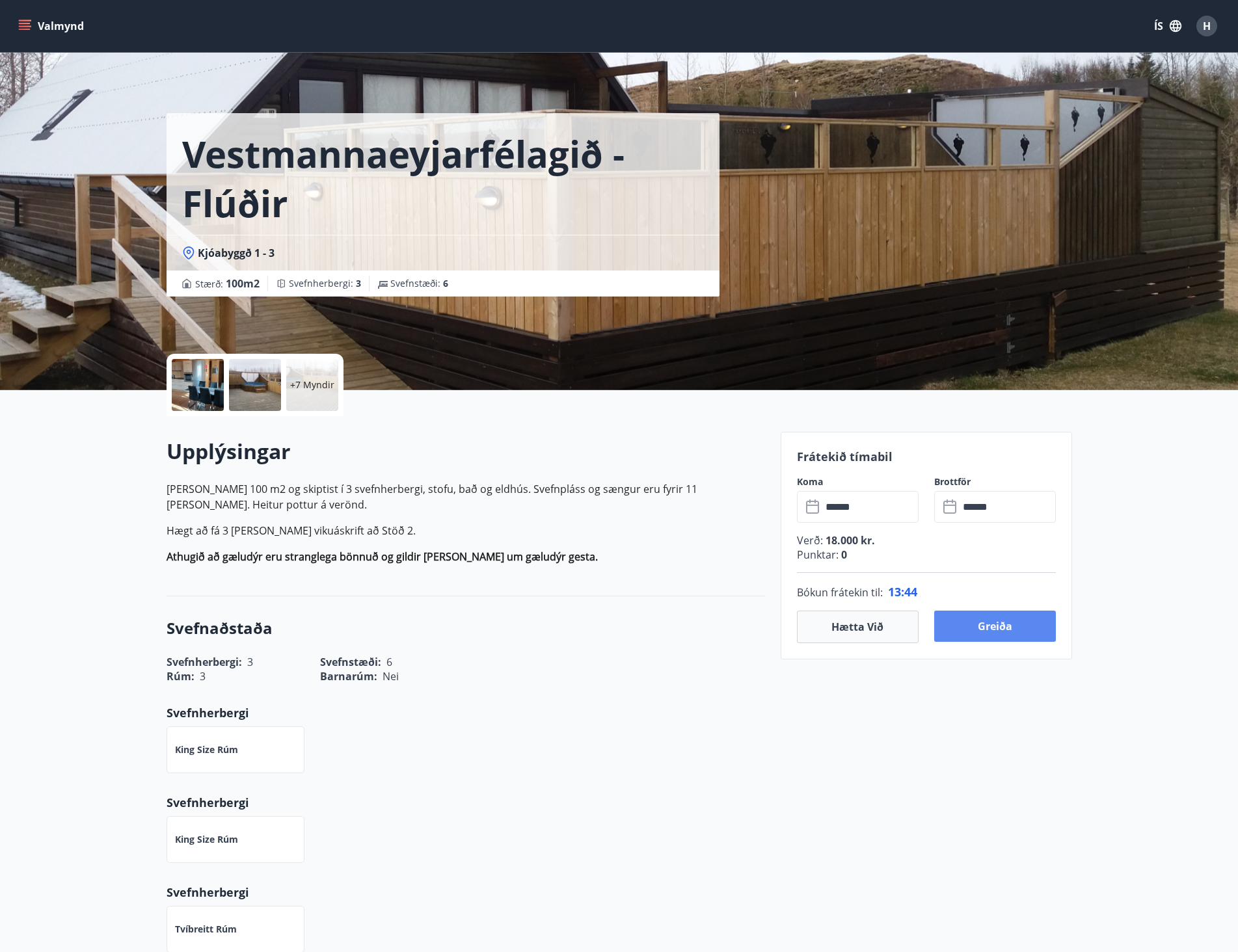
click at [1015, 628] on button "Greiða" at bounding box center [995, 626] width 122 height 31
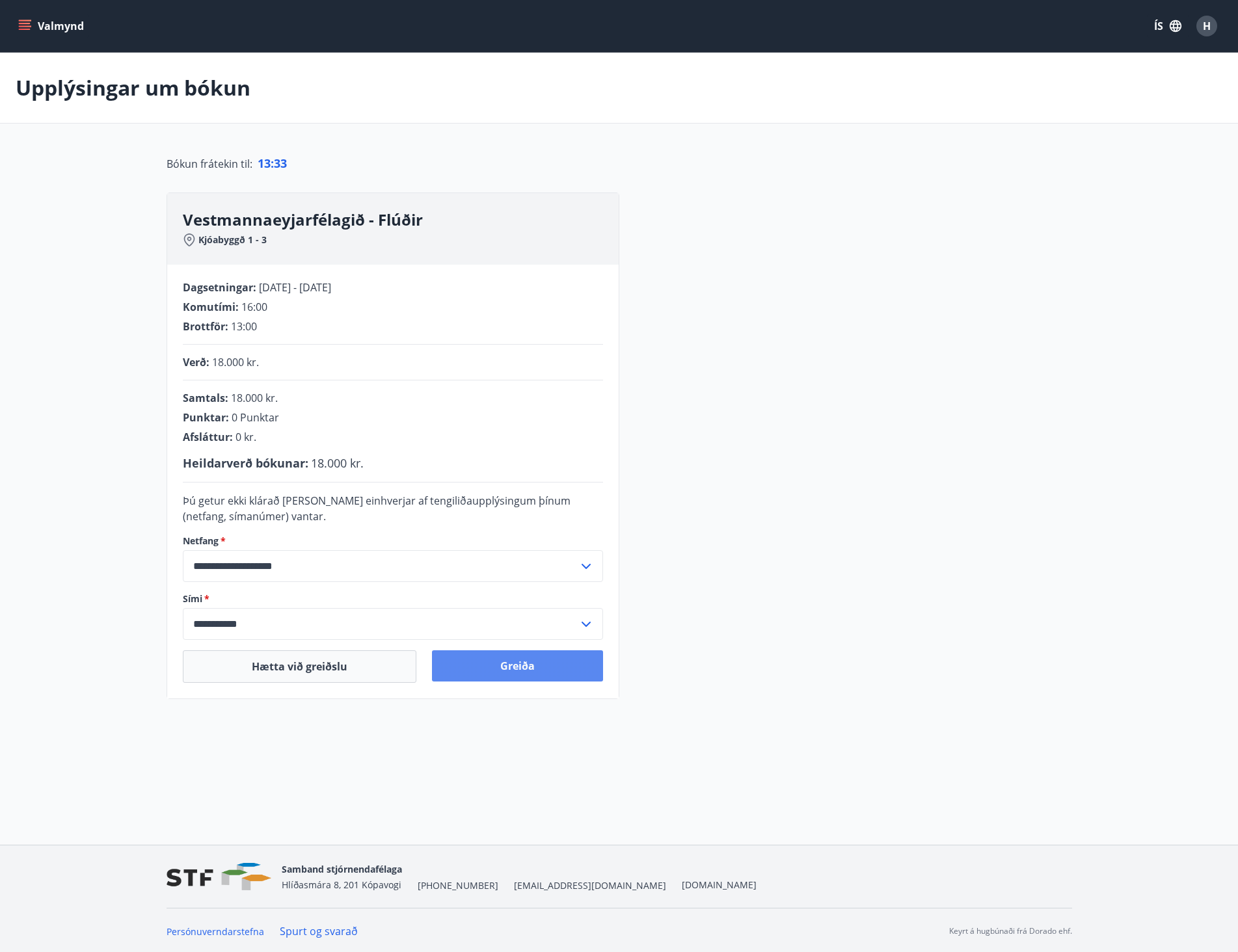
click at [561, 673] on button "Greiða" at bounding box center [517, 666] width 171 height 31
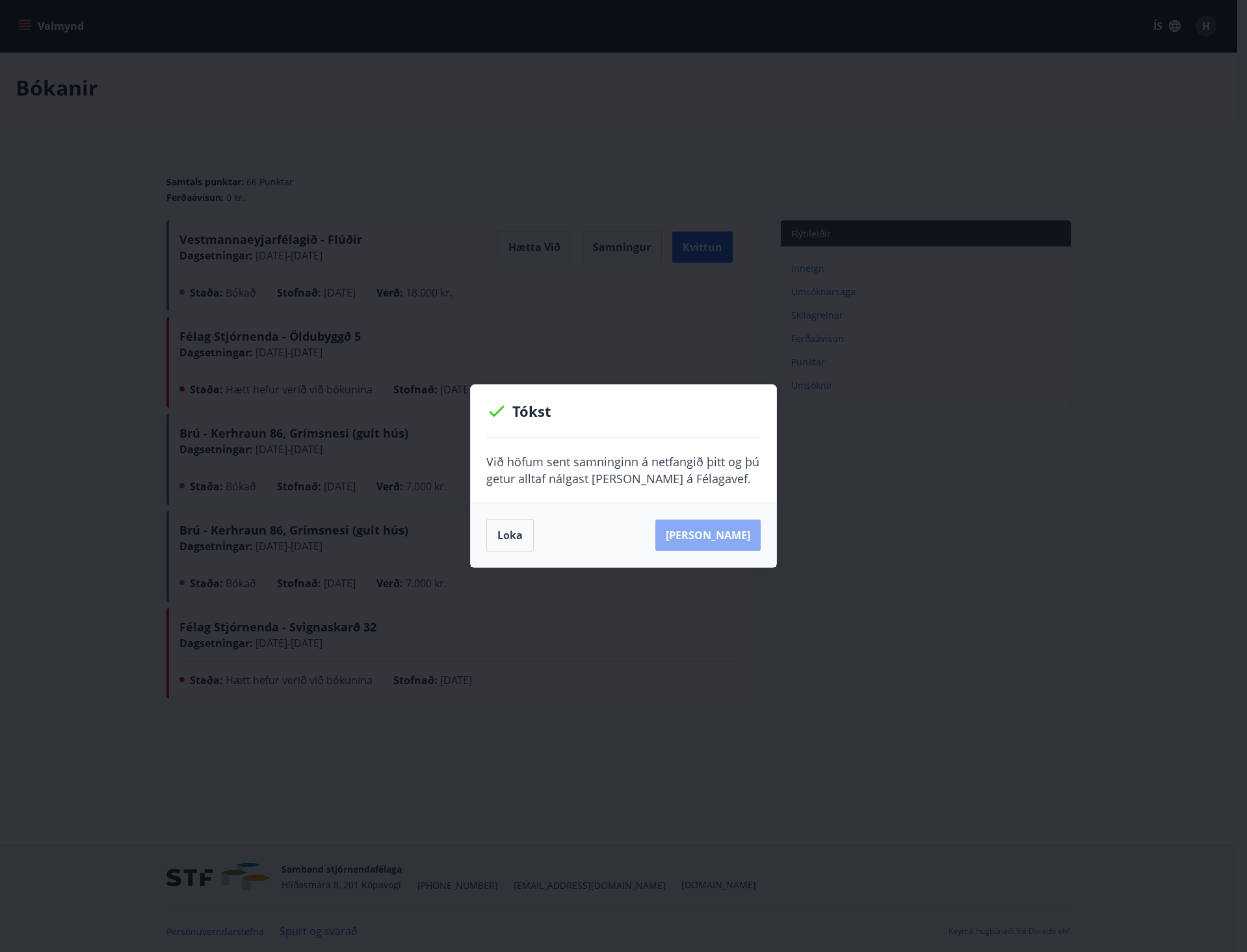
click at [731, 538] on button "Sjá samning" at bounding box center [708, 535] width 106 height 31
click at [507, 535] on button "Loka" at bounding box center [510, 535] width 48 height 33
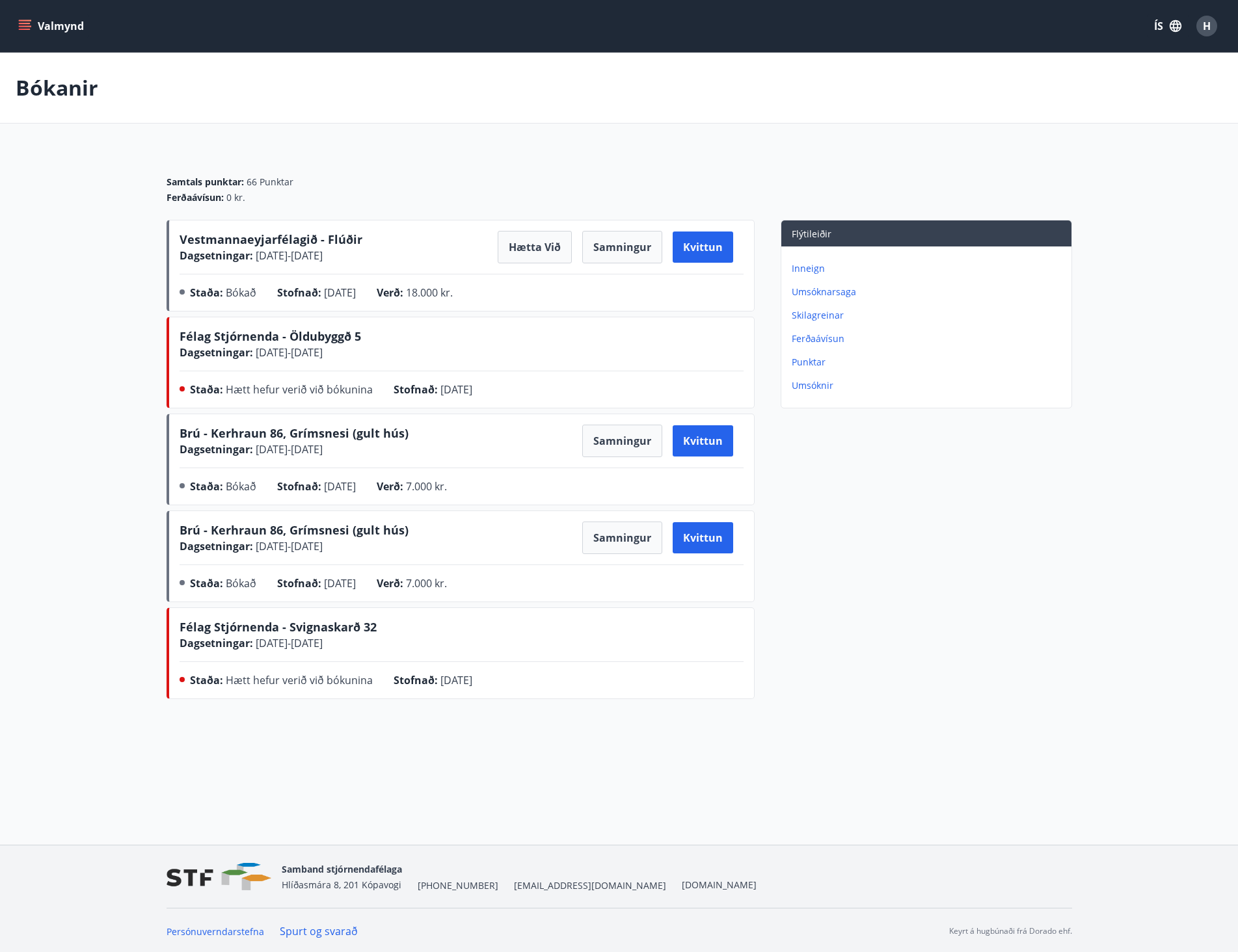
click at [23, 30] on icon "menu" at bounding box center [25, 30] width 12 height 1
